Goal: Information Seeking & Learning: Learn about a topic

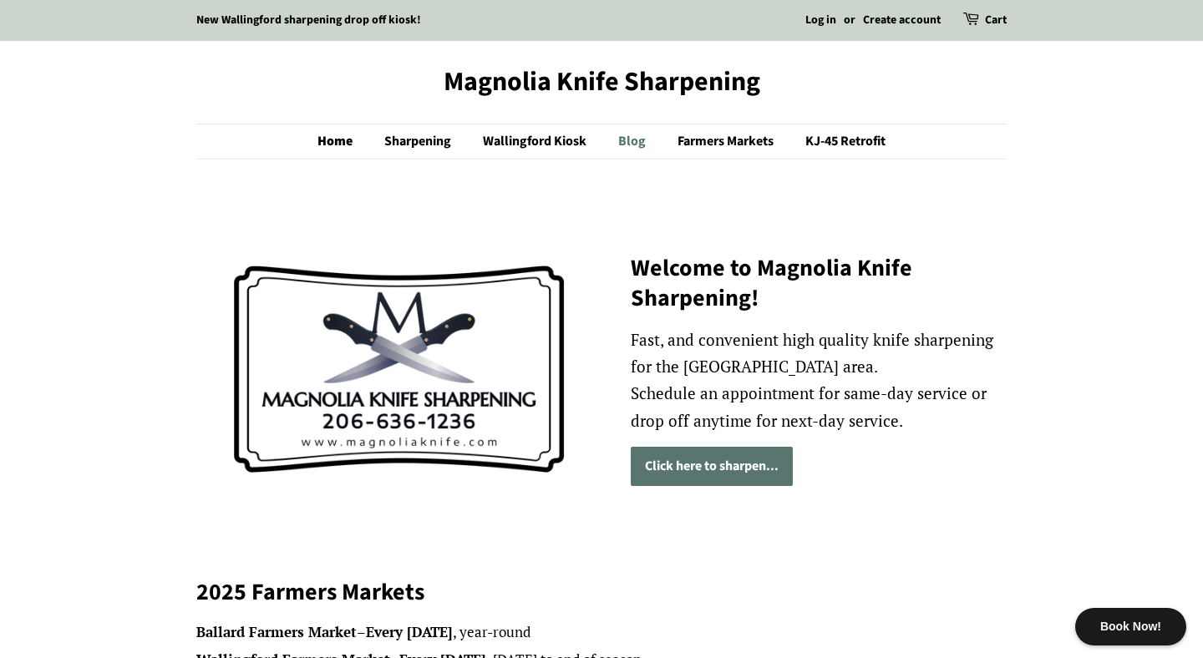
click at [625, 141] on link "Blog" at bounding box center [633, 141] width 57 height 34
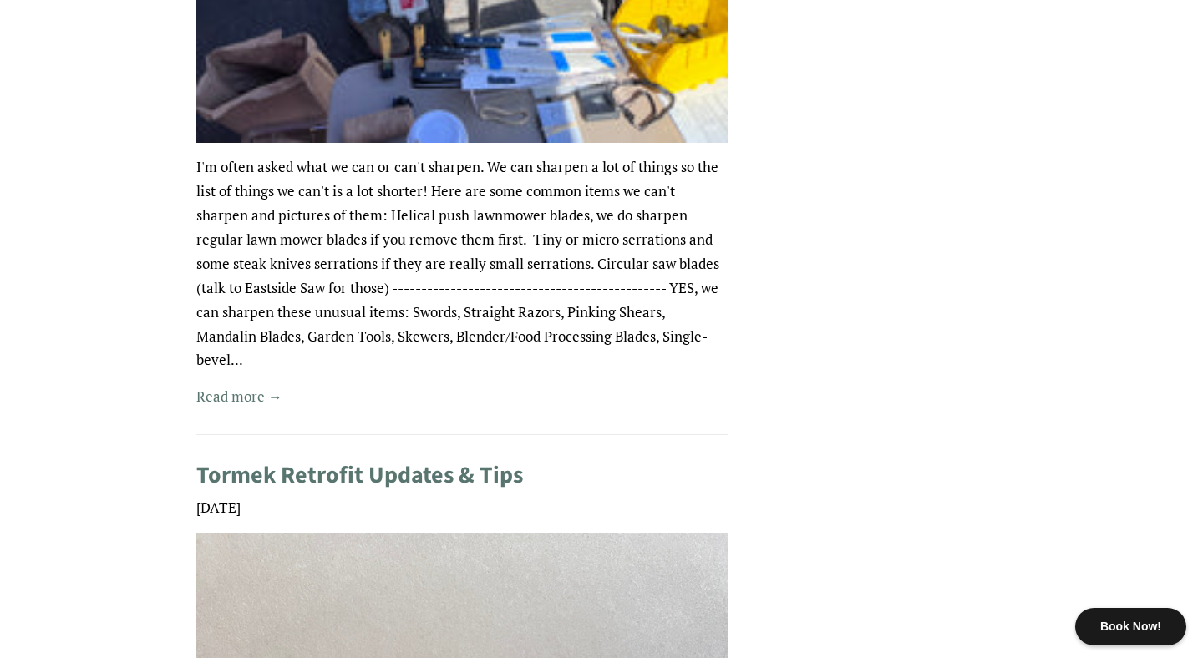
scroll to position [924, 0]
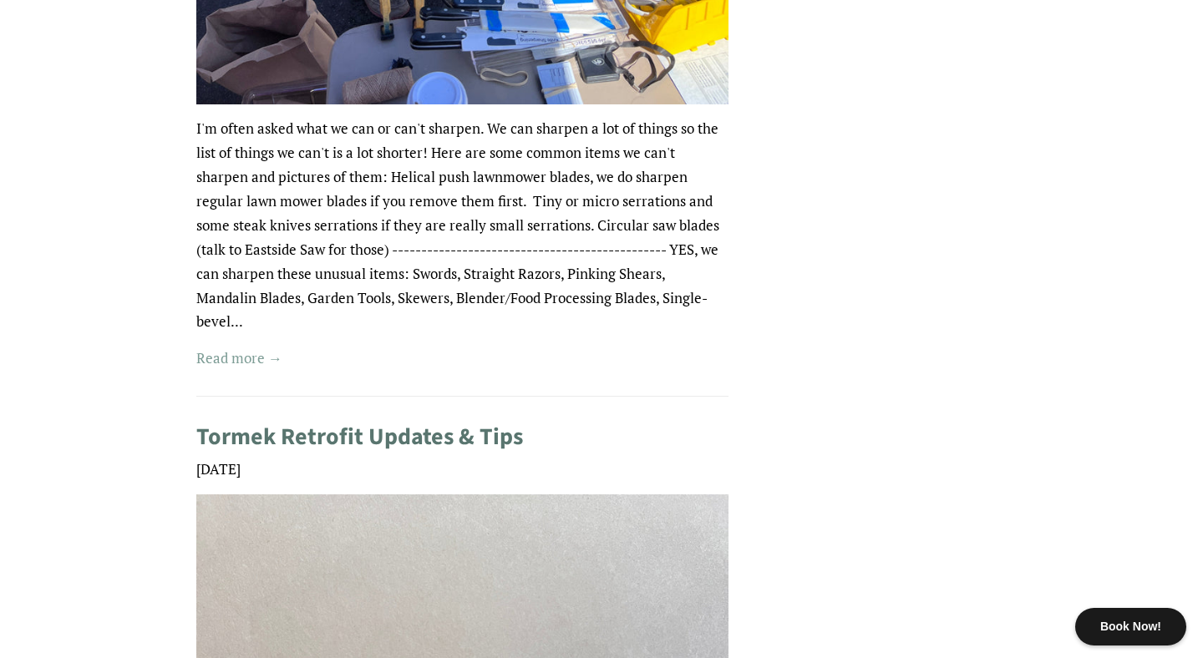
click at [261, 360] on link "Read more →" at bounding box center [239, 357] width 86 height 19
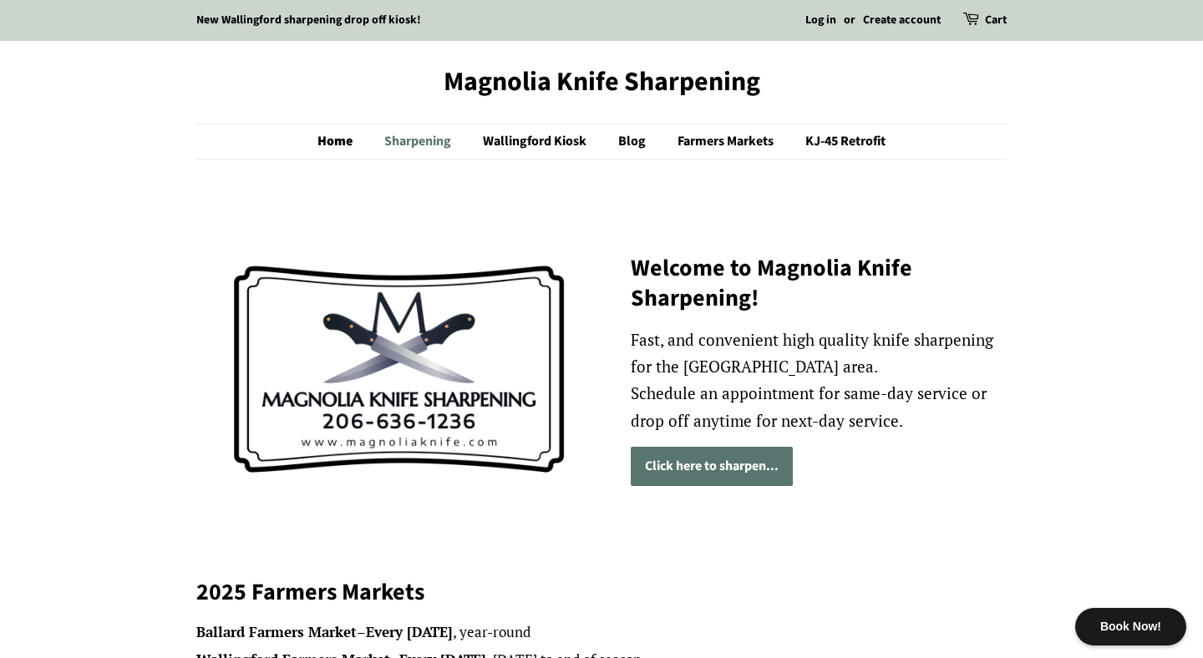
click at [425, 143] on link "Sharpening" at bounding box center [420, 141] width 96 height 34
click at [418, 140] on link "Sharpening" at bounding box center [420, 141] width 96 height 34
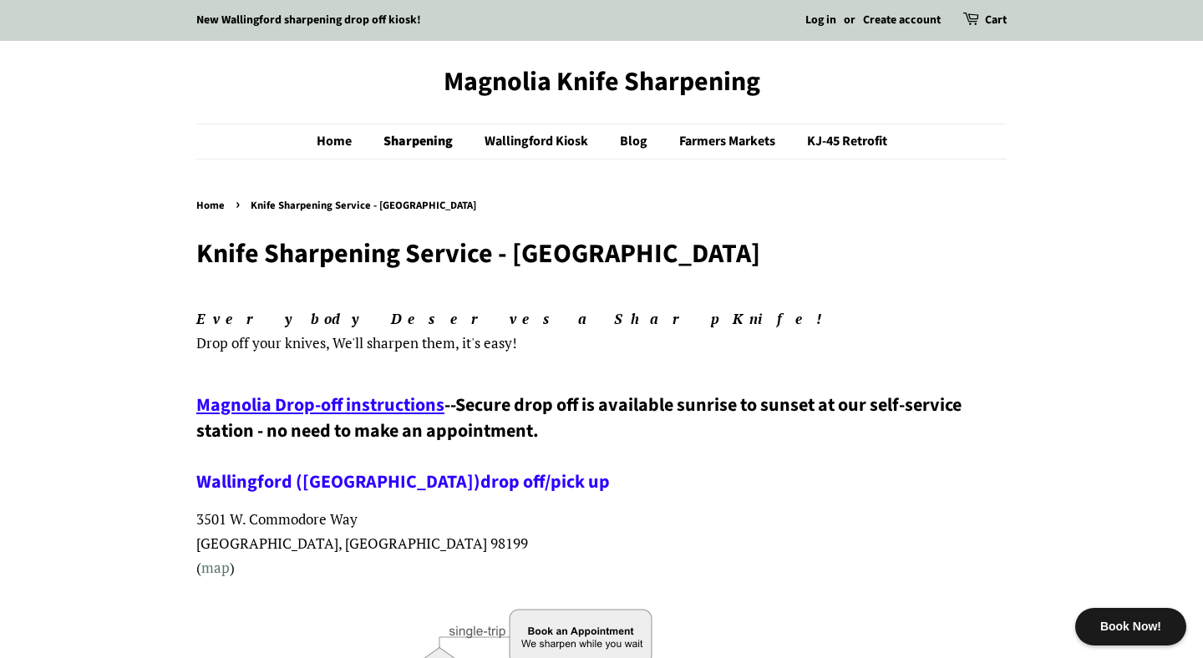
click at [606, 83] on link "Magnolia Knife Sharpening" at bounding box center [601, 82] width 810 height 32
